Goal: Find specific page/section: Find specific page/section

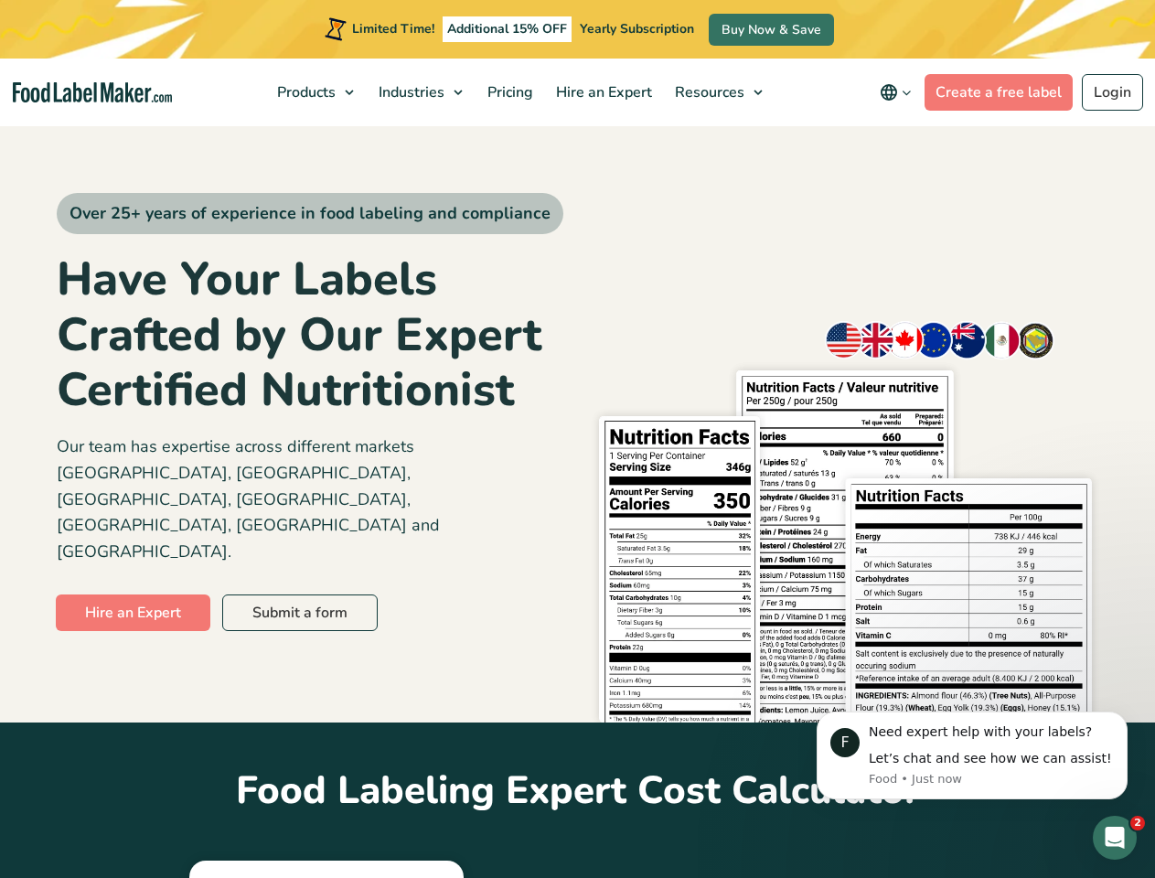
click at [577, 439] on div "Over 25+ years of experience in food labeling and compliance Have Your Labels C…" at bounding box center [578, 422] width 1043 height 599
click at [317, 92] on span "Products" at bounding box center [305, 92] width 66 height 20
click at [423, 92] on span "Industries" at bounding box center [409, 92] width 73 height 20
click at [720, 92] on span "Resources" at bounding box center [707, 92] width 77 height 20
click at [899, 92] on icon "main navigation" at bounding box center [889, 92] width 22 height 22
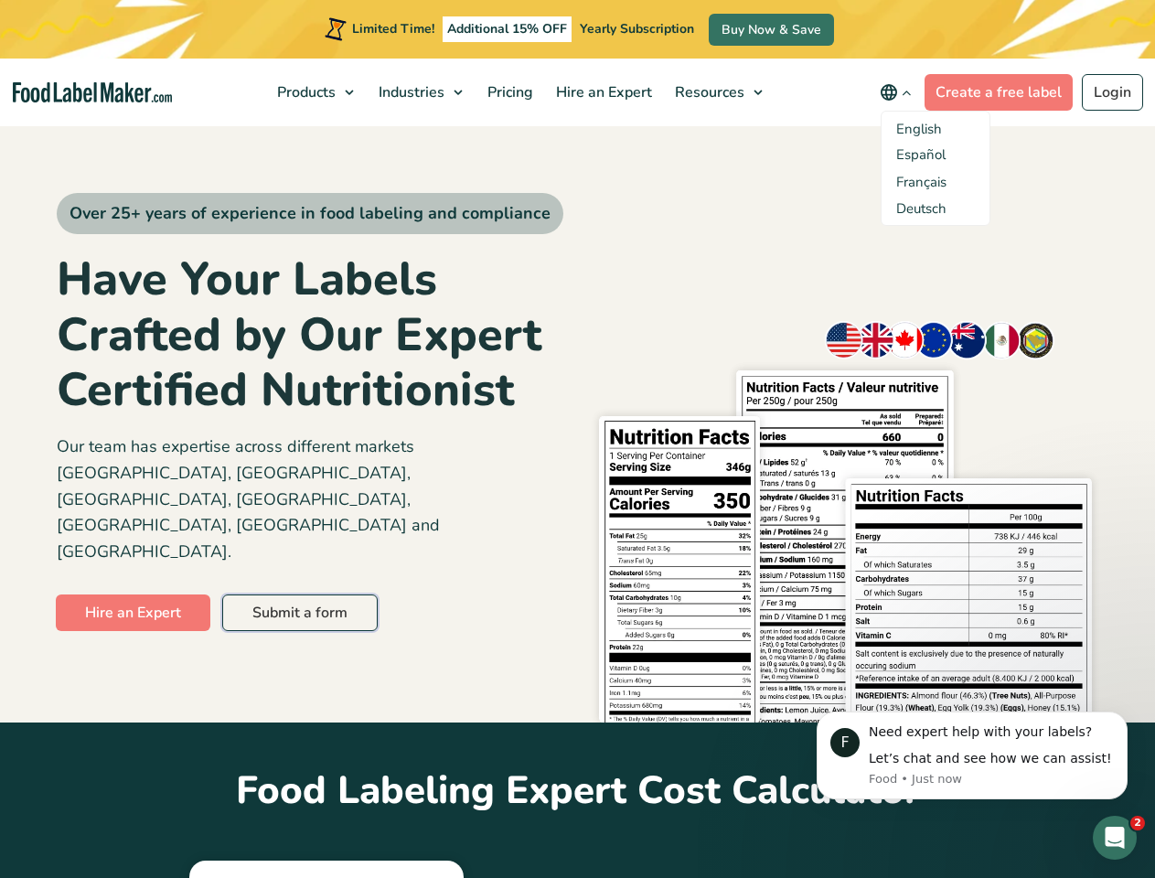
click at [298, 594] on link "Submit a form" at bounding box center [299, 612] width 155 height 37
